Goal: Information Seeking & Learning: Learn about a topic

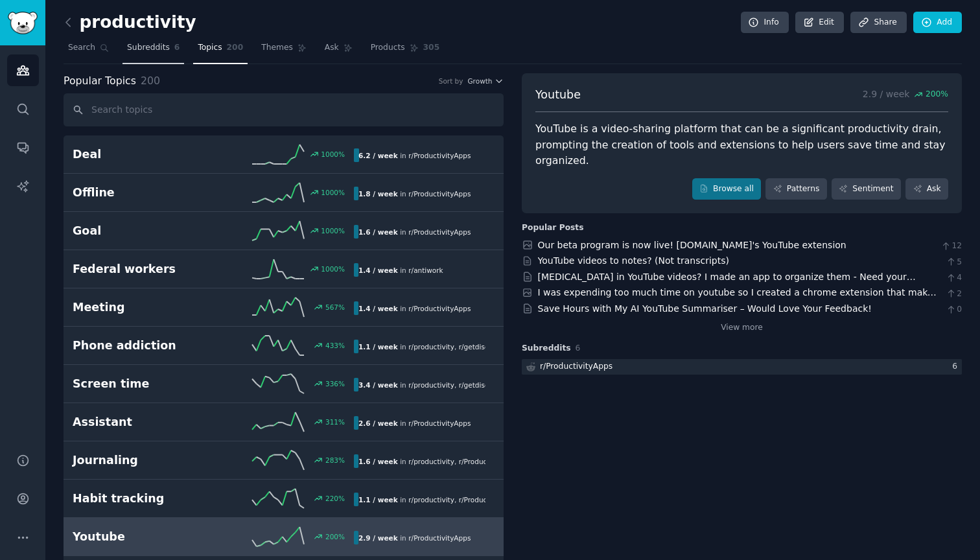
click at [135, 51] on span "Subreddits" at bounding box center [148, 48] width 43 height 12
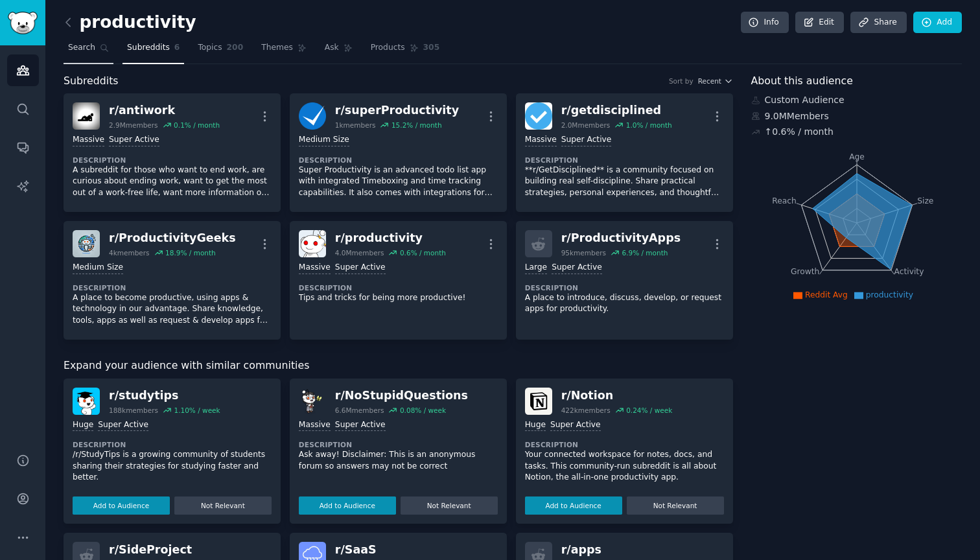
click at [81, 51] on span "Search" at bounding box center [81, 48] width 27 height 12
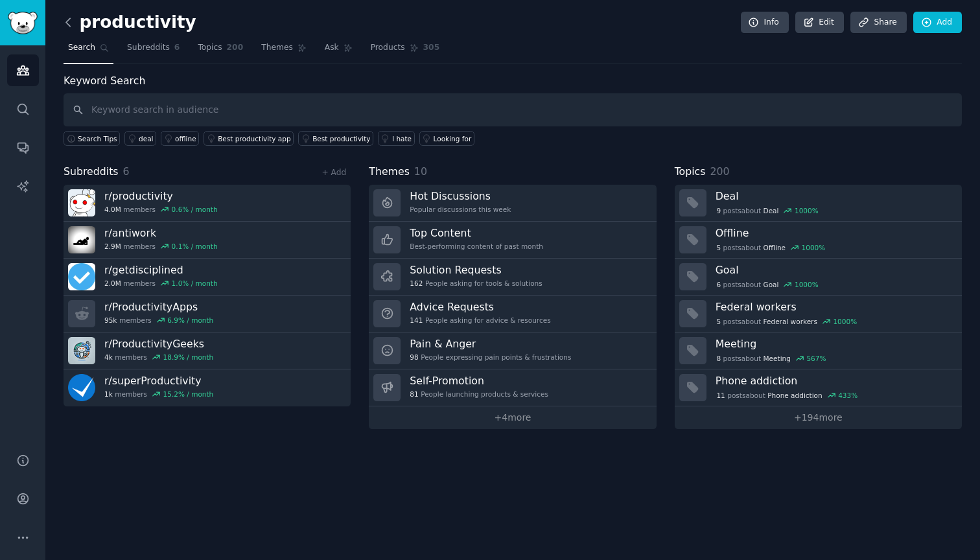
click at [69, 29] on icon at bounding box center [69, 23] width 14 height 14
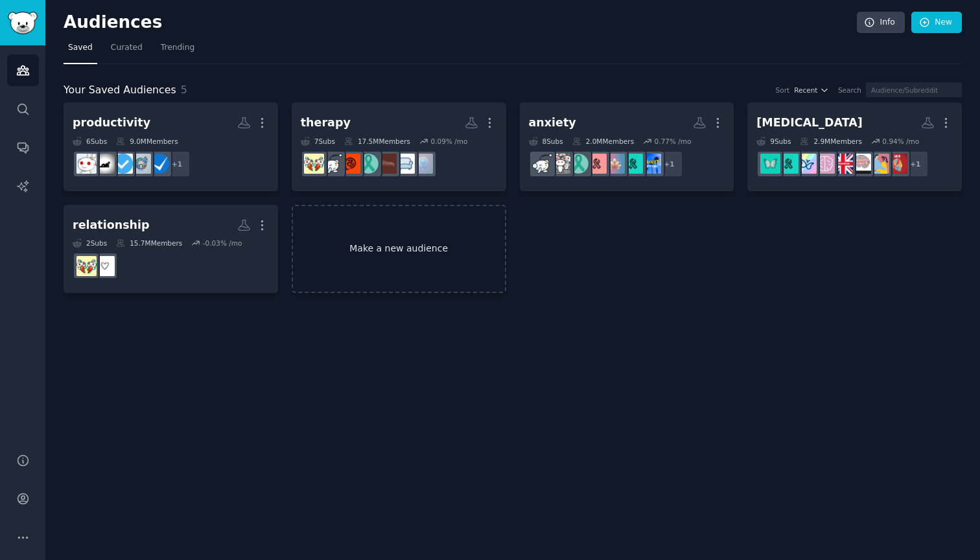
click at [404, 265] on link "Make a new audience" at bounding box center [399, 249] width 215 height 89
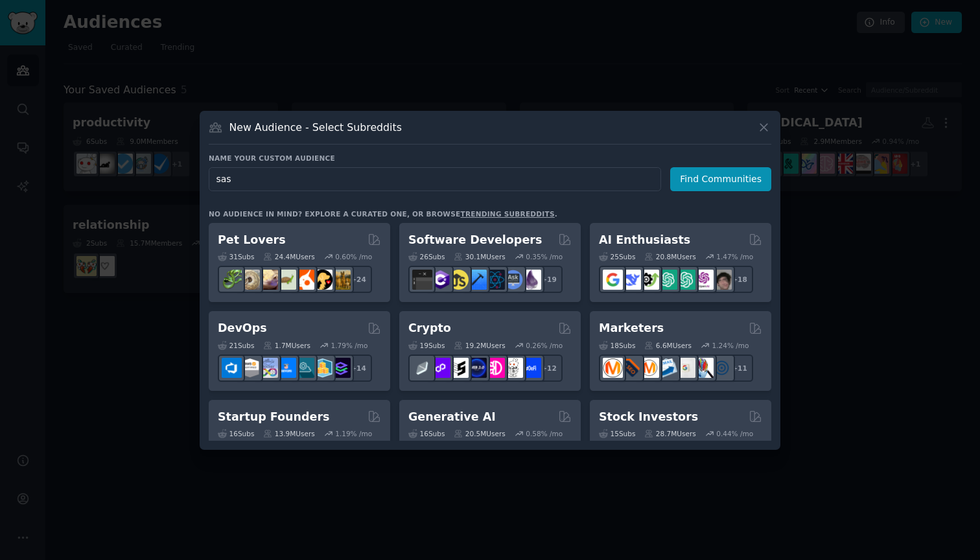
type input "sas"
click at [769, 128] on icon at bounding box center [764, 128] width 14 height 14
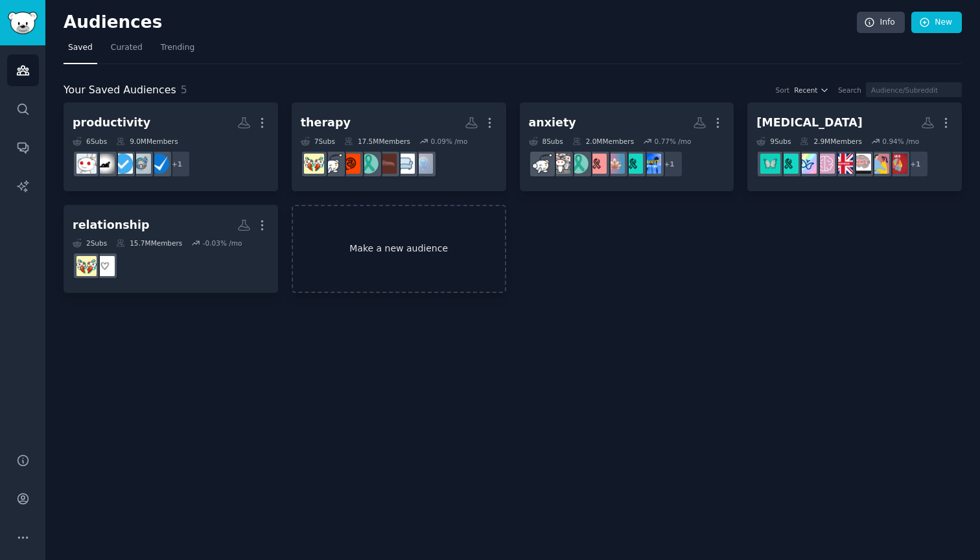
click at [373, 232] on link "Make a new audience" at bounding box center [399, 249] width 215 height 89
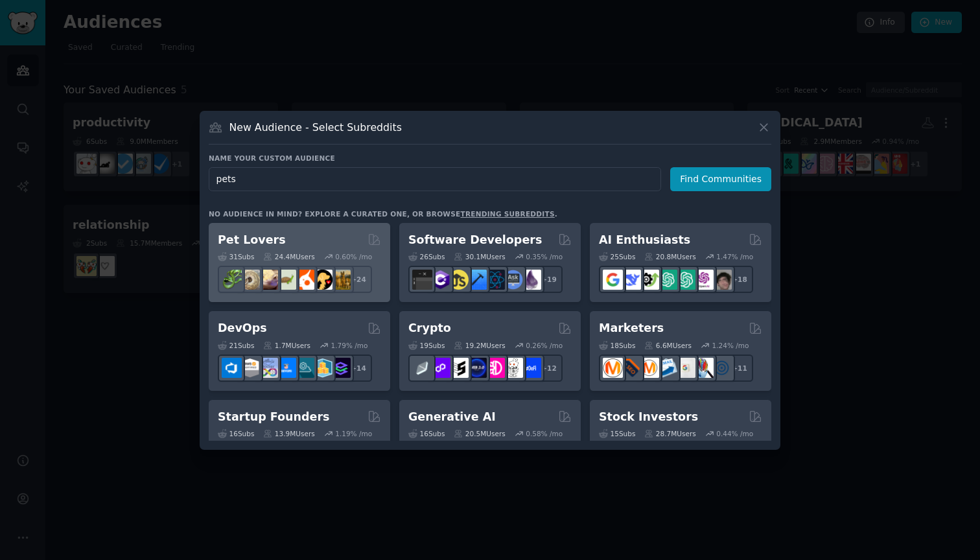
type input "pets"
click at [289, 240] on div "Pet Lovers Curated by GummySearch" at bounding box center [299, 240] width 163 height 16
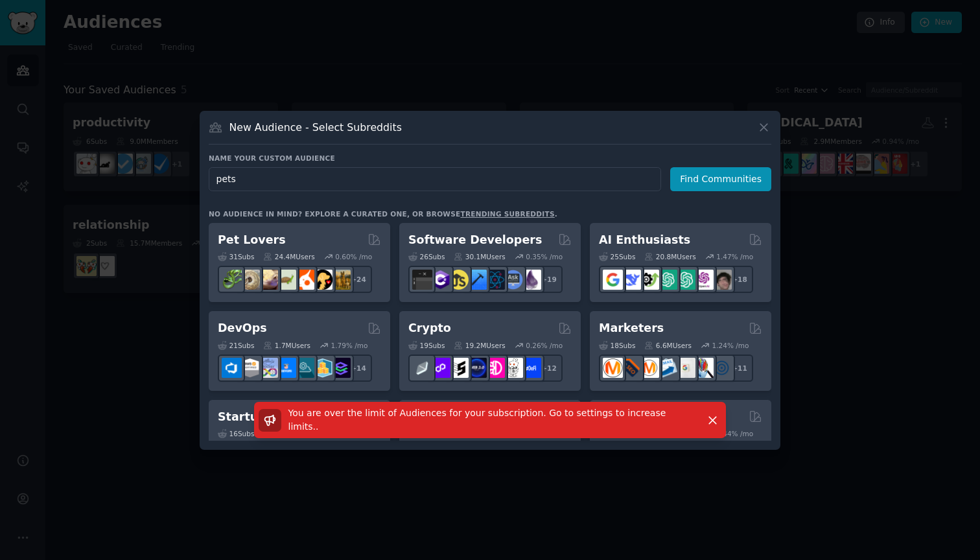
click at [205, 344] on div "New Audience - Select Subreddits Name your custom audience Audience Name pets F…" at bounding box center [490, 280] width 581 height 339
click at [771, 129] on div "New Audience - Select Subreddits Name your custom audience Audience Name pets F…" at bounding box center [490, 280] width 581 height 339
click at [763, 132] on icon at bounding box center [764, 128] width 14 height 14
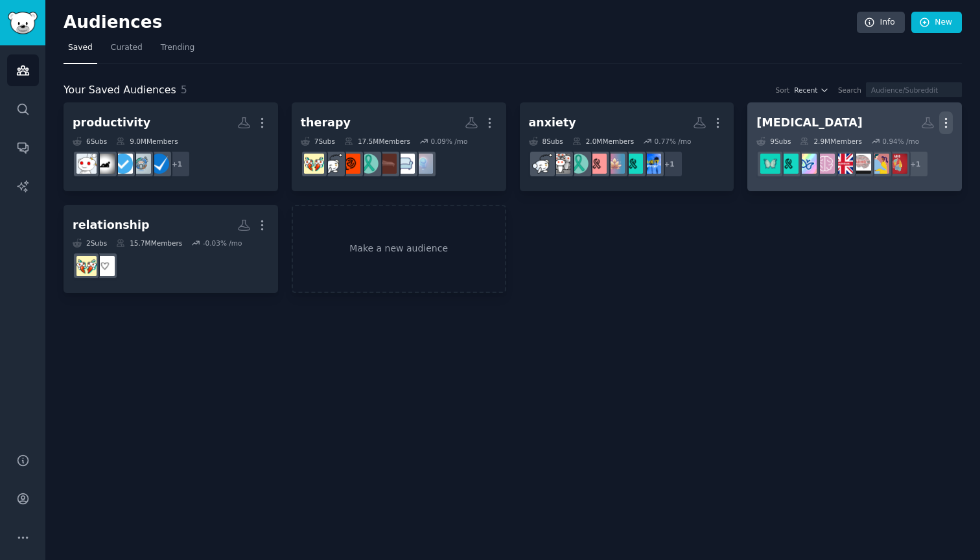
click at [951, 124] on icon "button" at bounding box center [946, 123] width 14 height 14
click at [917, 150] on p "Delete" at bounding box center [911, 150] width 30 height 14
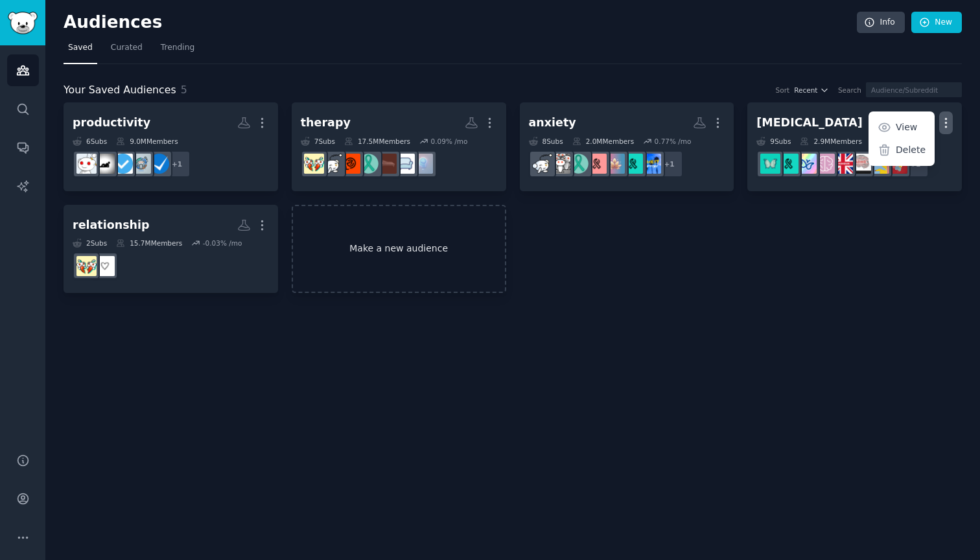
click at [430, 266] on link "Make a new audience" at bounding box center [399, 249] width 215 height 89
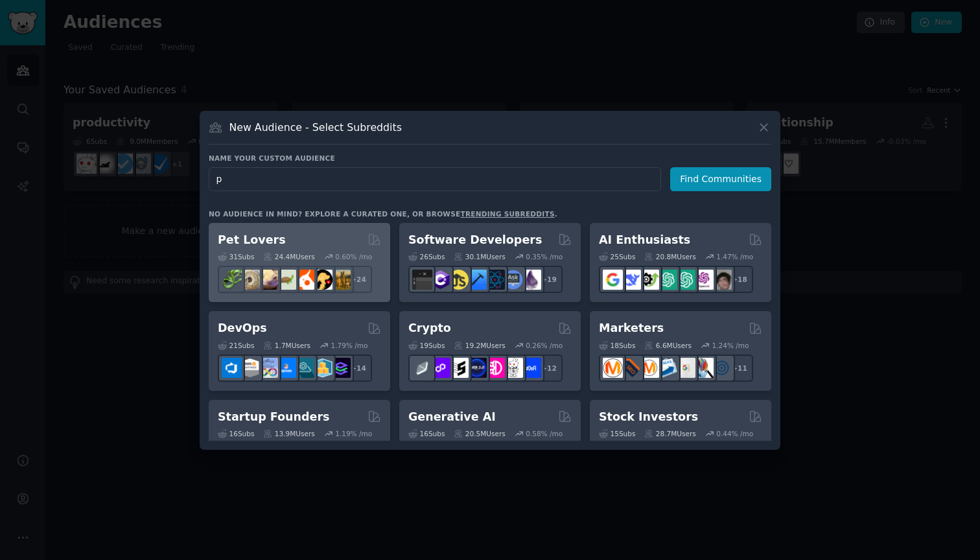
type input "p"
click at [279, 229] on div "Pet Lovers 31 Sub s 24.4M Users 0.60 % /mo r/leopardgeckos + 24" at bounding box center [299, 263] width 181 height 80
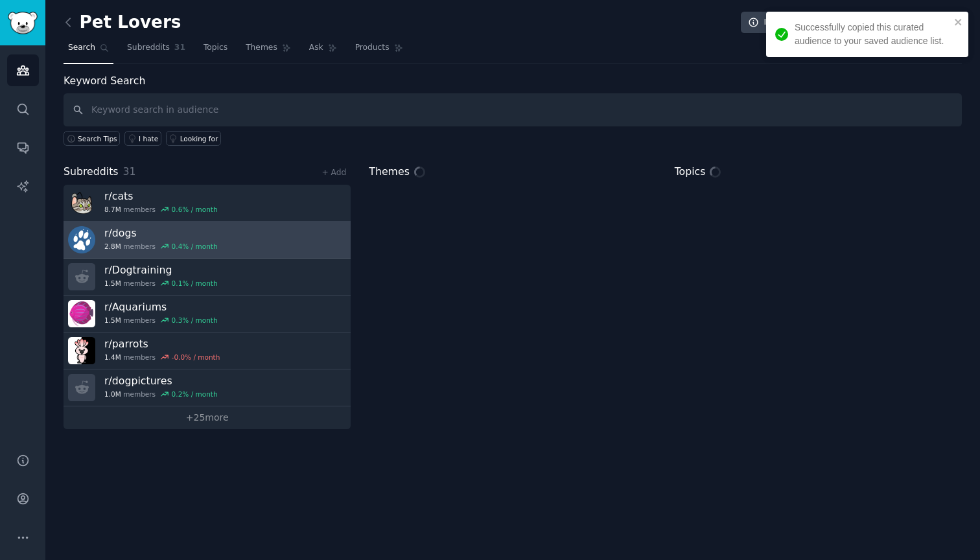
click at [229, 235] on link "r/ dogs 2.8M members 0.4 % / month" at bounding box center [207, 240] width 287 height 37
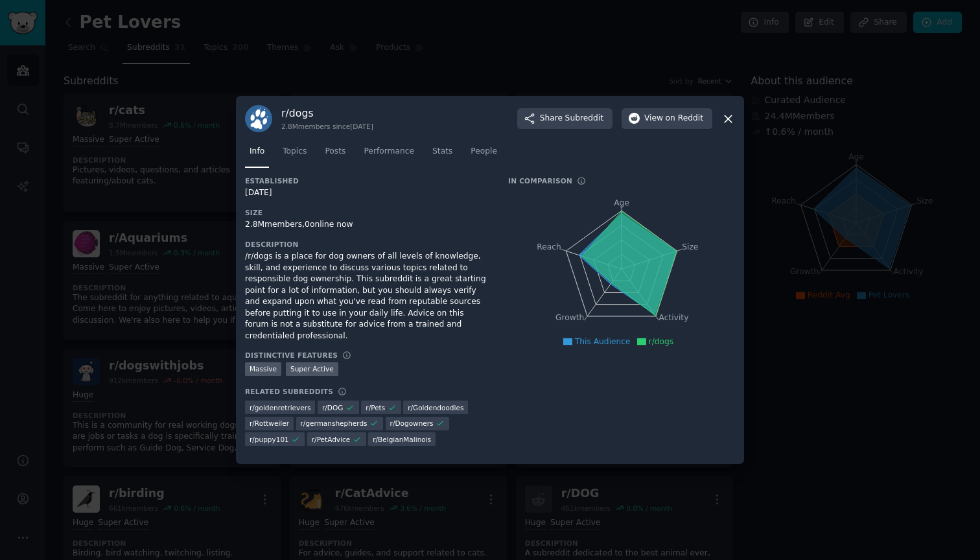
click at [728, 122] on icon at bounding box center [728, 118] width 7 height 7
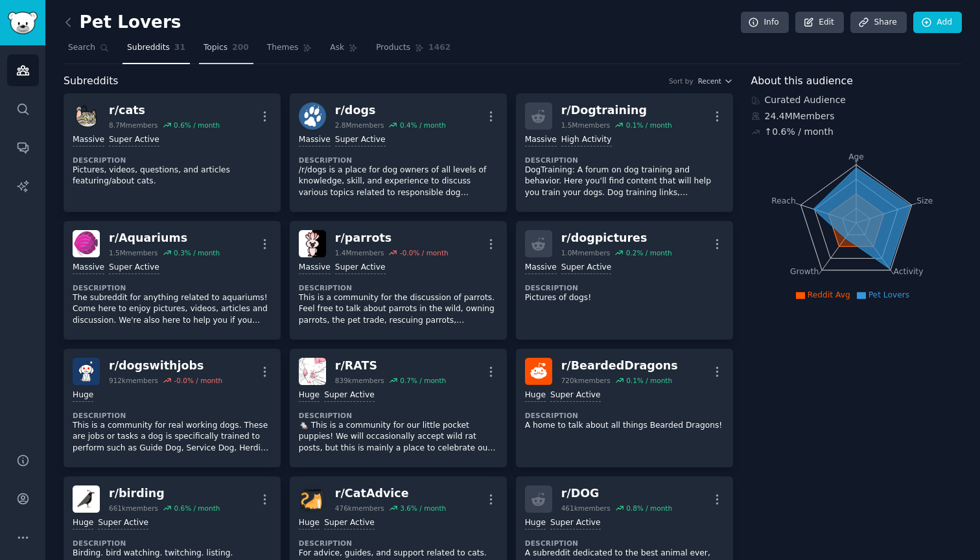
click at [232, 52] on span "200" at bounding box center [240, 48] width 17 height 12
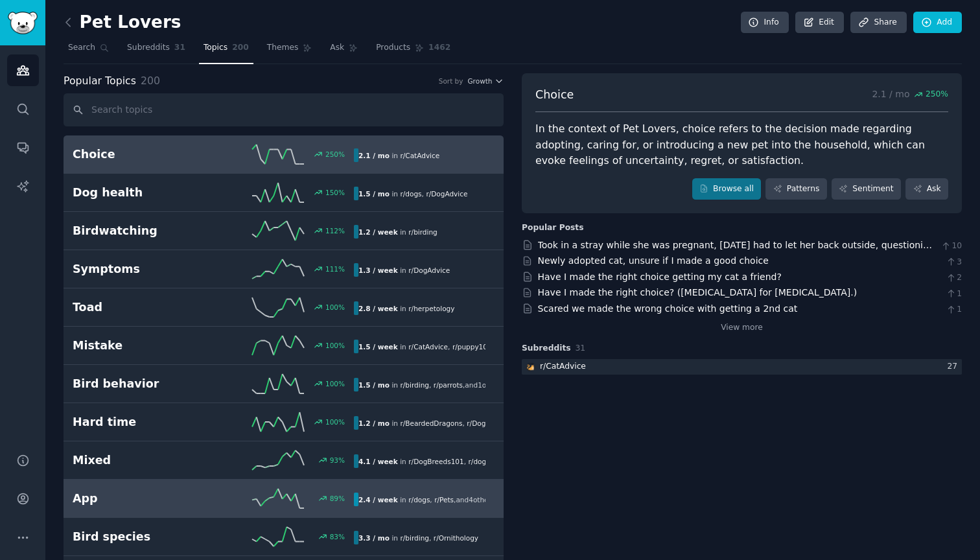
scroll to position [2, 0]
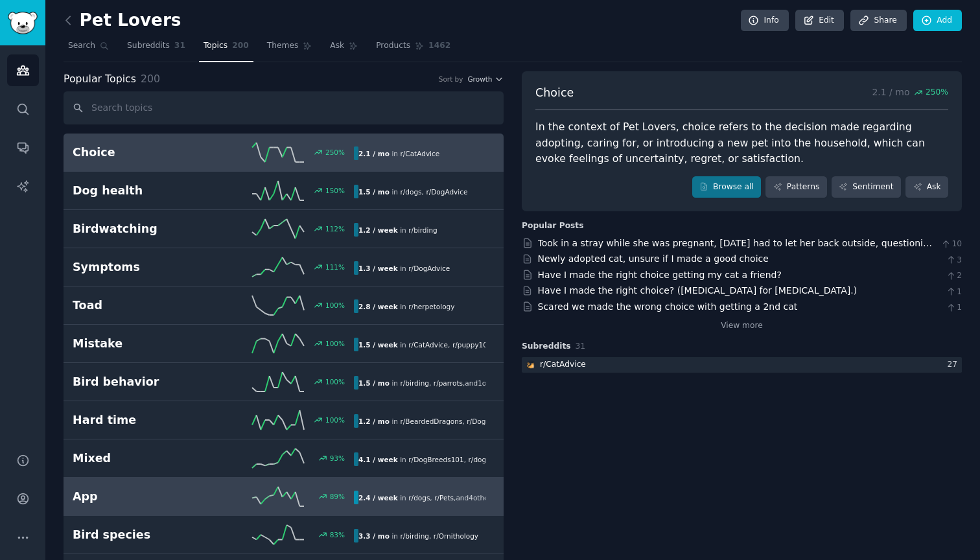
click at [174, 509] on link "App 89 % 2.4 / week in r/ dogs , r/ Pets , and 4 other s" at bounding box center [284, 497] width 440 height 38
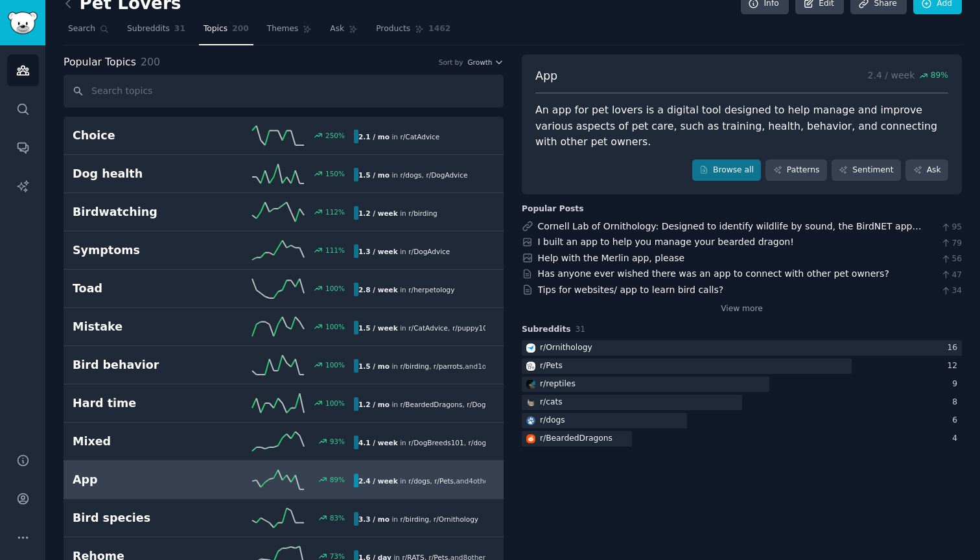
scroll to position [19, 0]
click at [730, 307] on link "View more" at bounding box center [742, 309] width 42 height 12
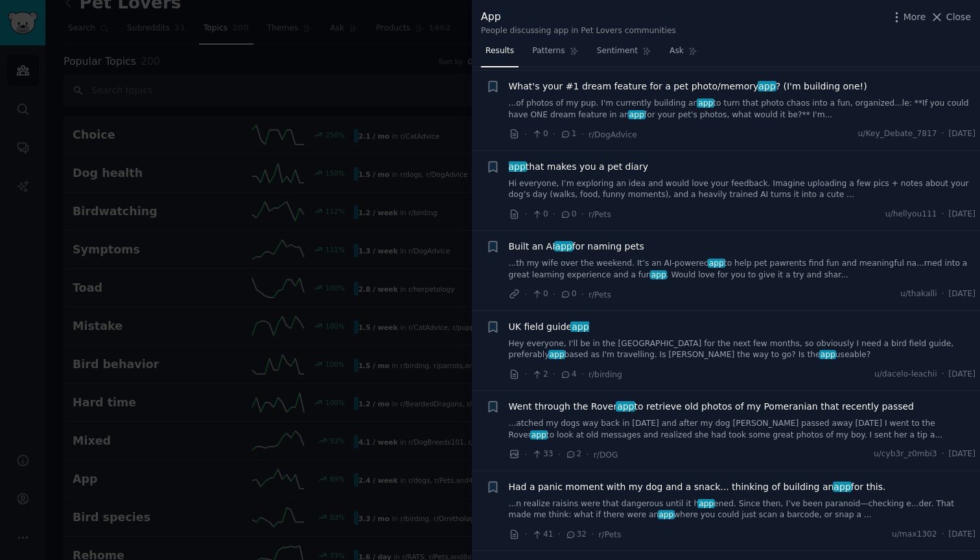
scroll to position [1049, 0]
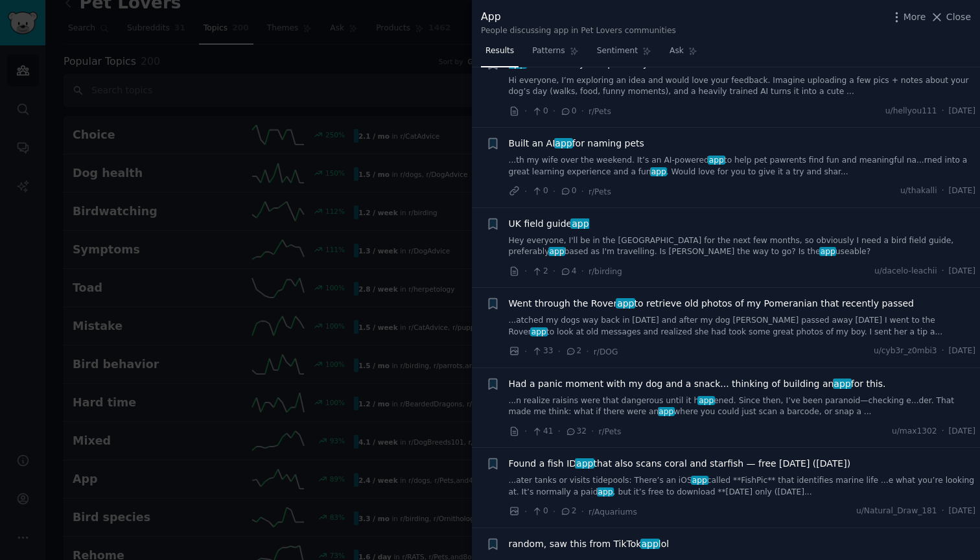
click at [732, 402] on link "...n realize raisins were that dangerous until it h app ened. Since then, I’ve …" at bounding box center [742, 406] width 467 height 23
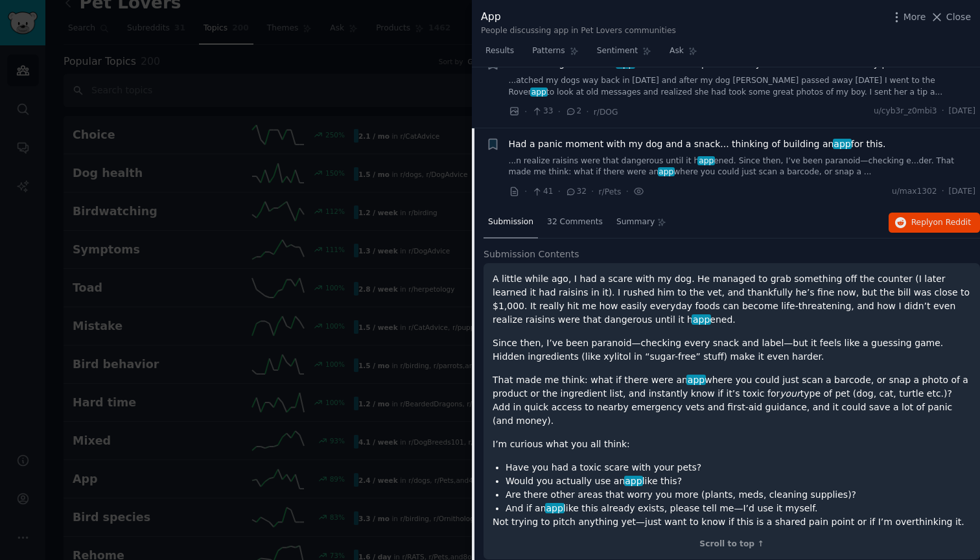
scroll to position [1283, 0]
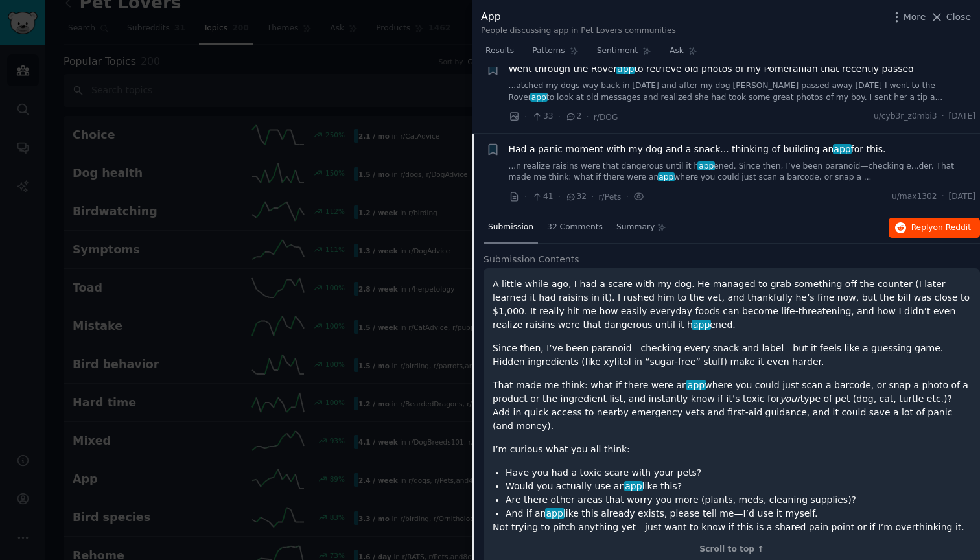
click at [919, 222] on span "Reply on Reddit" at bounding box center [941, 228] width 60 height 12
click at [738, 544] on div "Scroll to top ↑" at bounding box center [732, 550] width 478 height 12
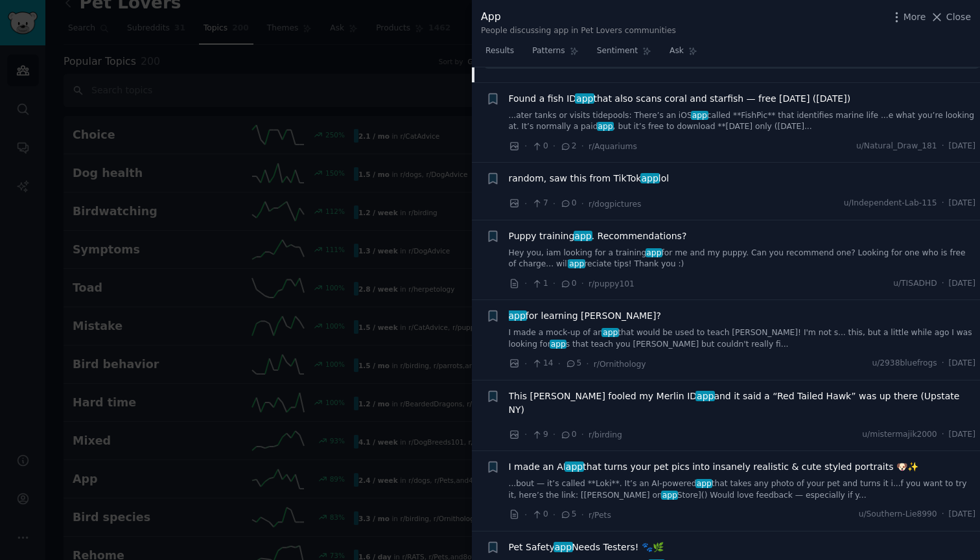
scroll to position [1780, 0]
click at [722, 170] on div "random, saw this from TikTok app lol" at bounding box center [742, 177] width 467 height 14
click at [629, 170] on span "random, saw this from TikTok app lol" at bounding box center [589, 177] width 161 height 14
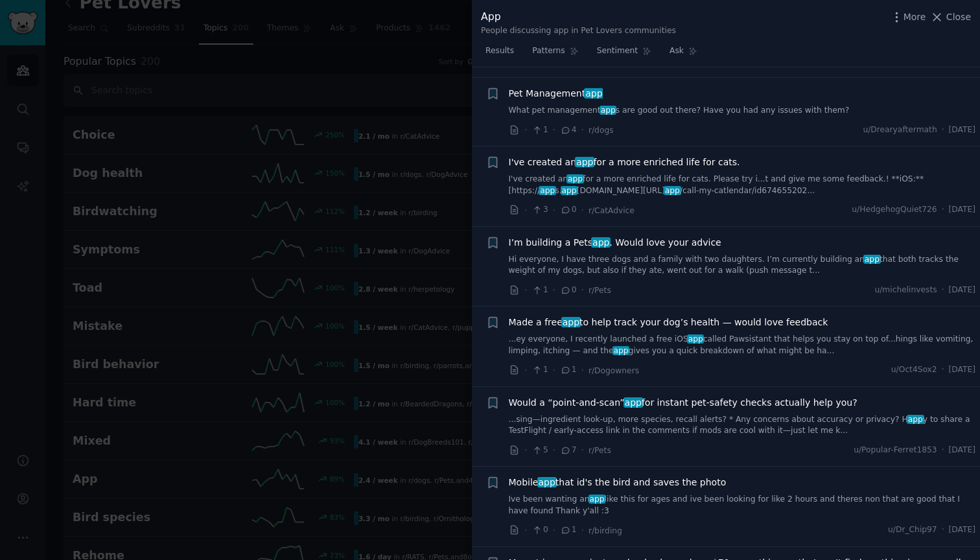
scroll to position [2954, 0]
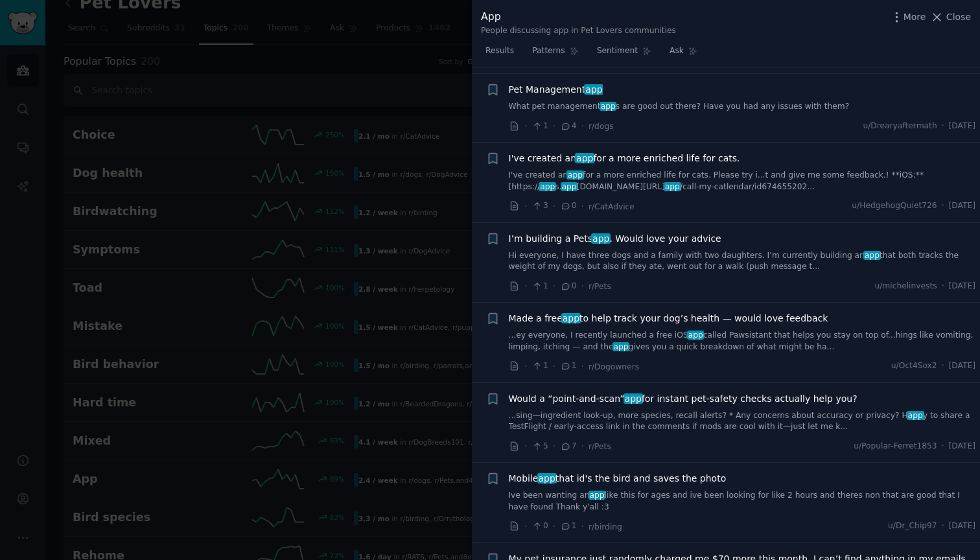
click at [686, 312] on span "Made a free app to help track your dog’s health — would love feedback" at bounding box center [669, 319] width 320 height 14
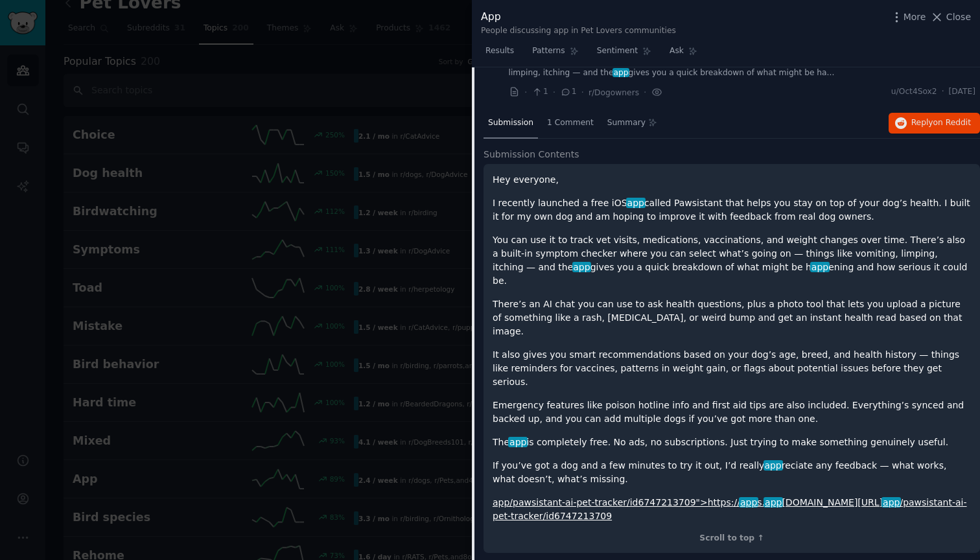
scroll to position [2749, 0]
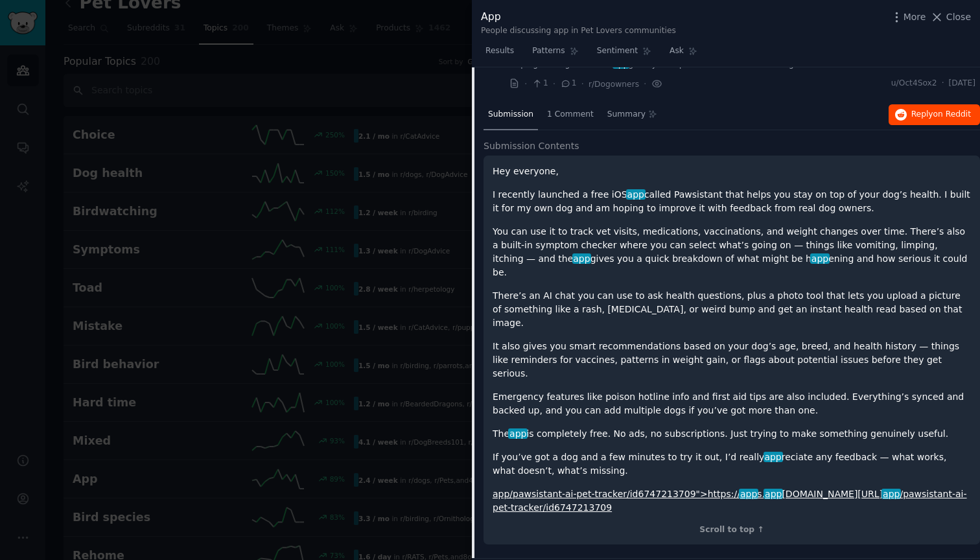
click at [922, 109] on span "Reply on Reddit" at bounding box center [941, 115] width 60 height 12
